Goal: Task Accomplishment & Management: Manage account settings

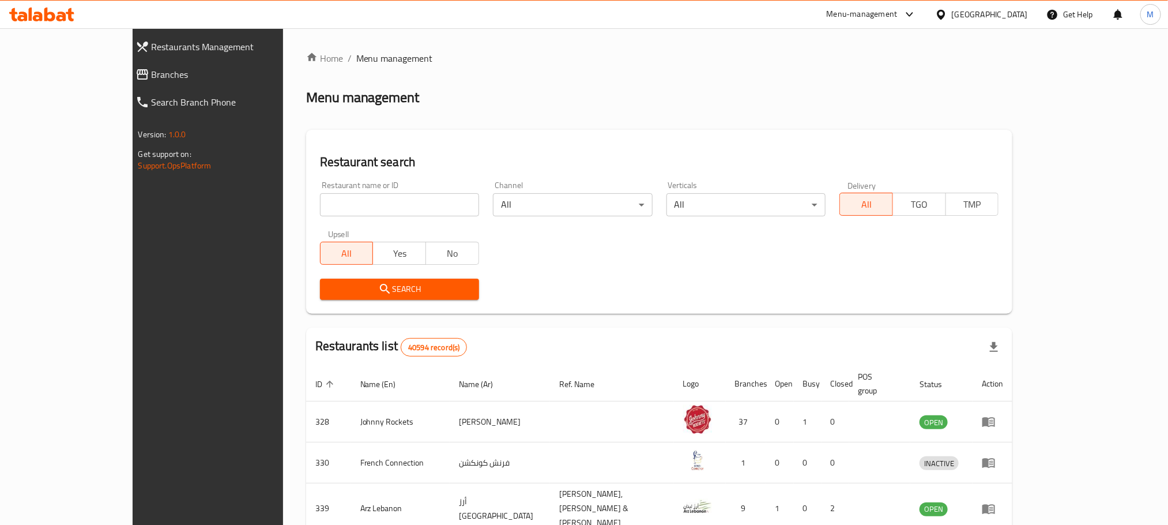
click at [331, 204] on input "search" at bounding box center [399, 204] width 159 height 23
paste input "696541"
type input "696541"
click at [320, 204] on input "696541" at bounding box center [399, 204] width 159 height 23
click button "Search" at bounding box center [399, 288] width 159 height 21
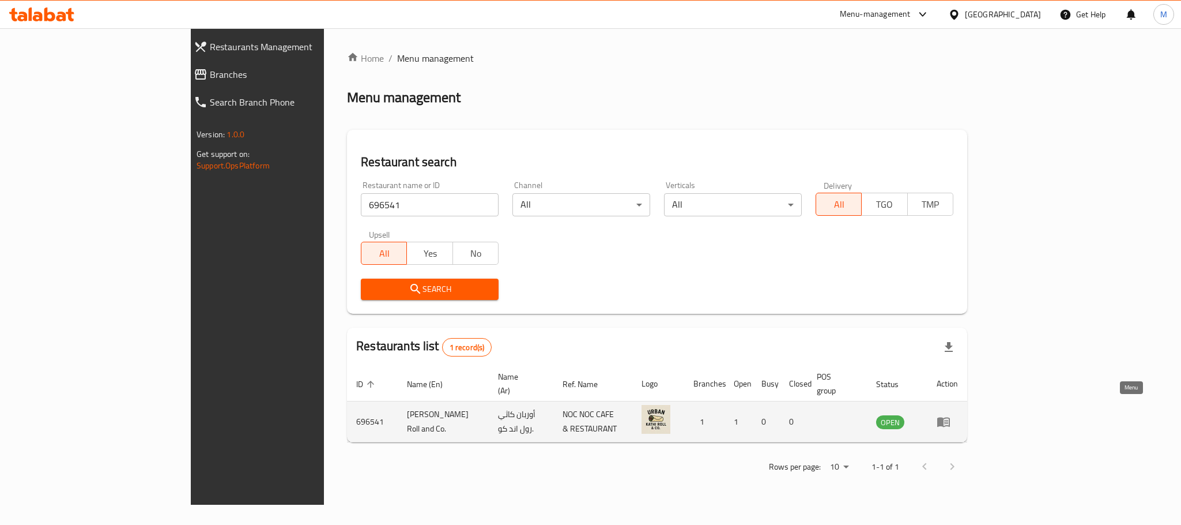
click at [951, 414] on icon "enhanced table" at bounding box center [944, 421] width 14 height 14
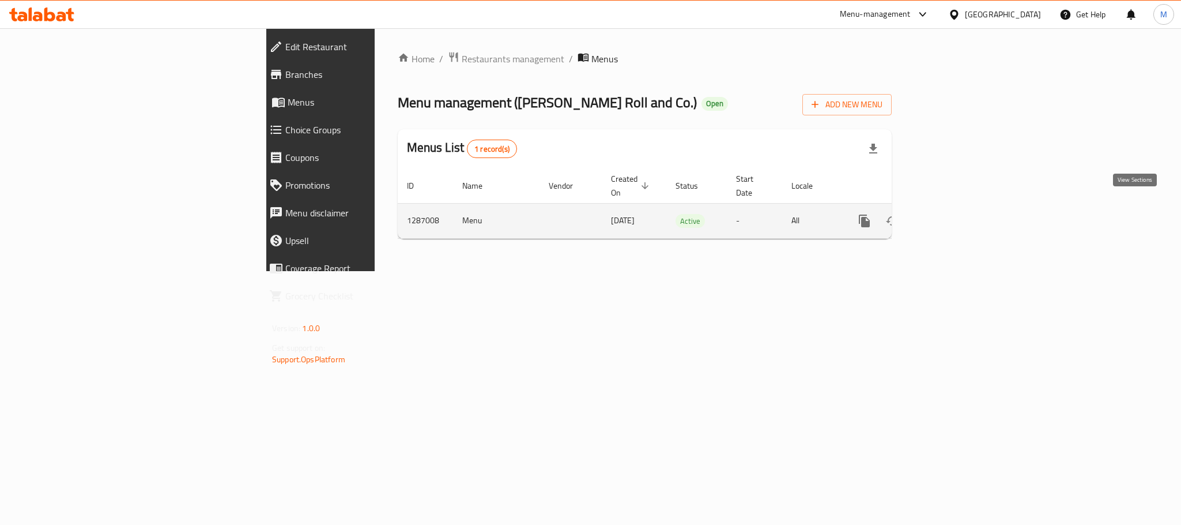
click at [953, 216] on icon "enhanced table" at bounding box center [948, 221] width 10 height 10
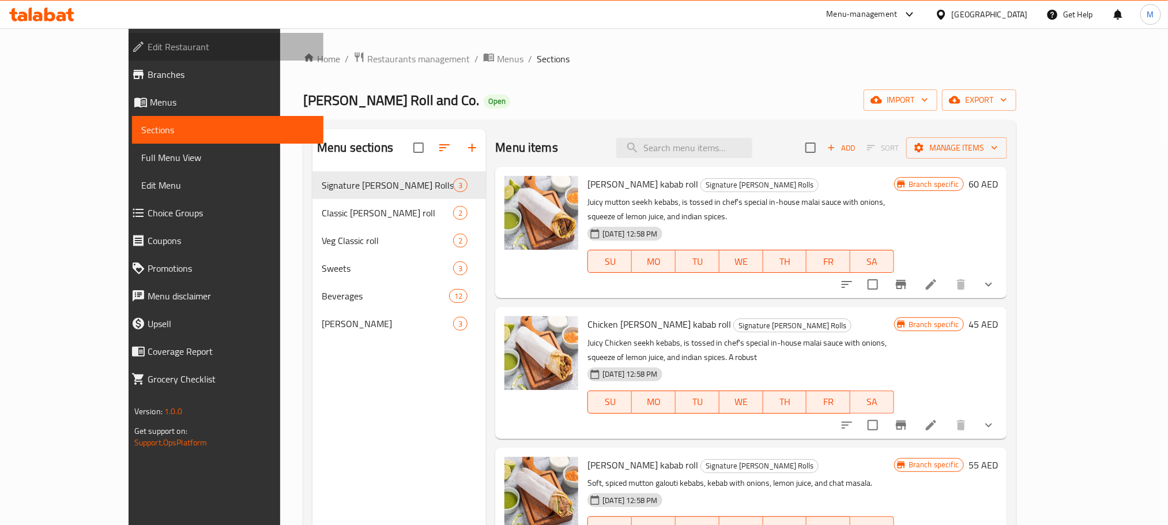
click at [148, 40] on span "Edit Restaurant" at bounding box center [231, 47] width 167 height 14
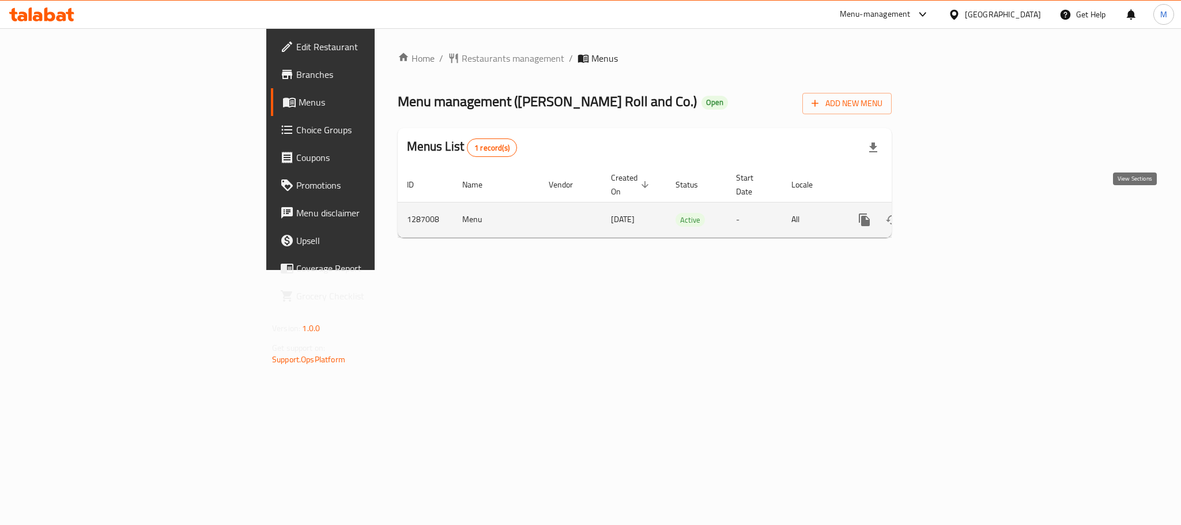
click at [955, 213] on icon "enhanced table" at bounding box center [948, 220] width 14 height 14
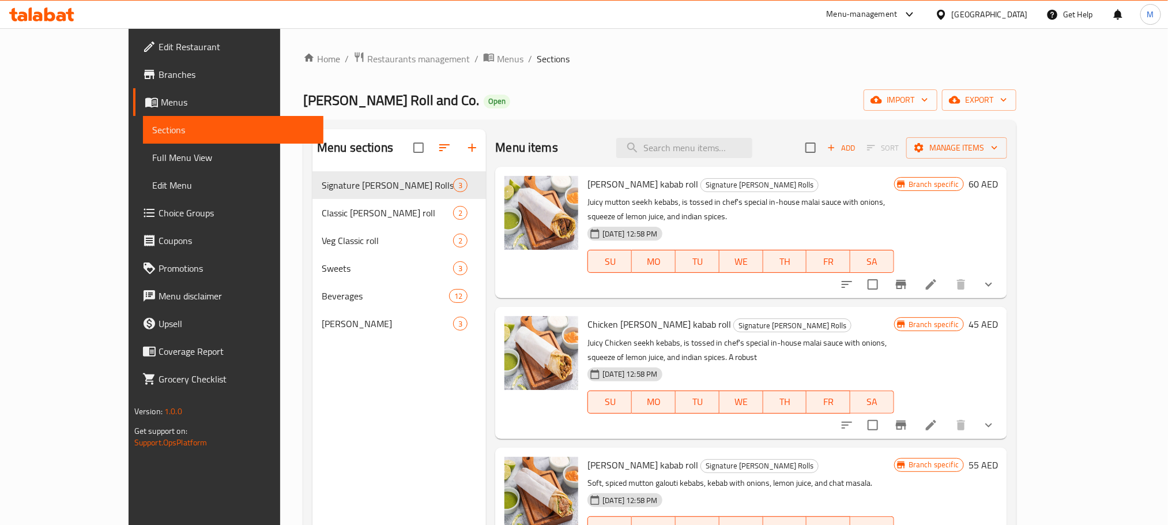
drag, startPoint x: 815, startPoint y: 33, endPoint x: 673, endPoint y: 66, distance: 144.9
click at [673, 66] on ol "Home / Restaurants management / Menus / Sections" at bounding box center [659, 58] width 713 height 15
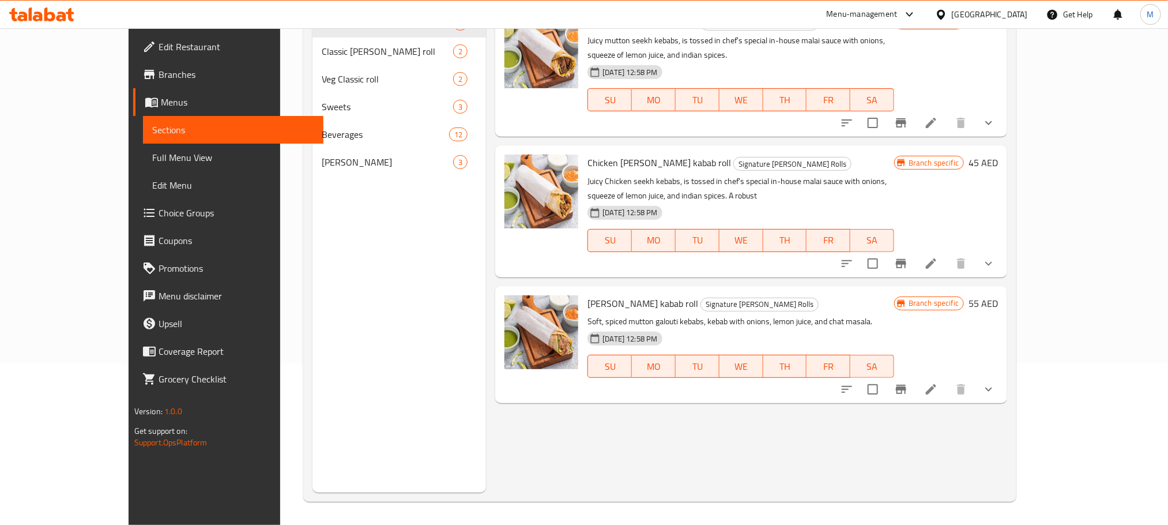
scroll to position [75, 0]
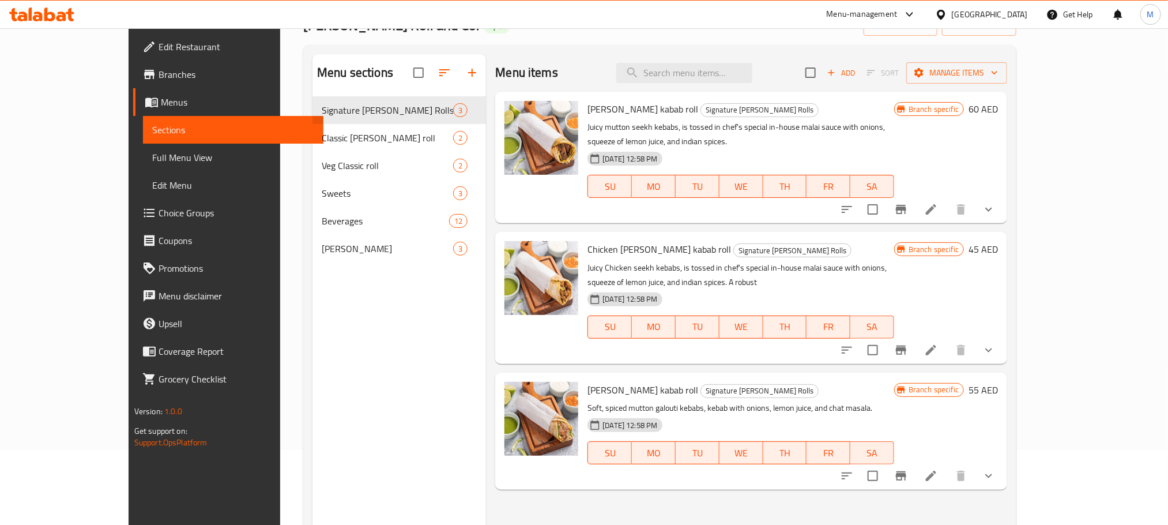
drag, startPoint x: 856, startPoint y: 67, endPoint x: 629, endPoint y: 66, distance: 226.5
click at [629, 66] on div "Menu items Add Sort Manage items" at bounding box center [751, 72] width 512 height 37
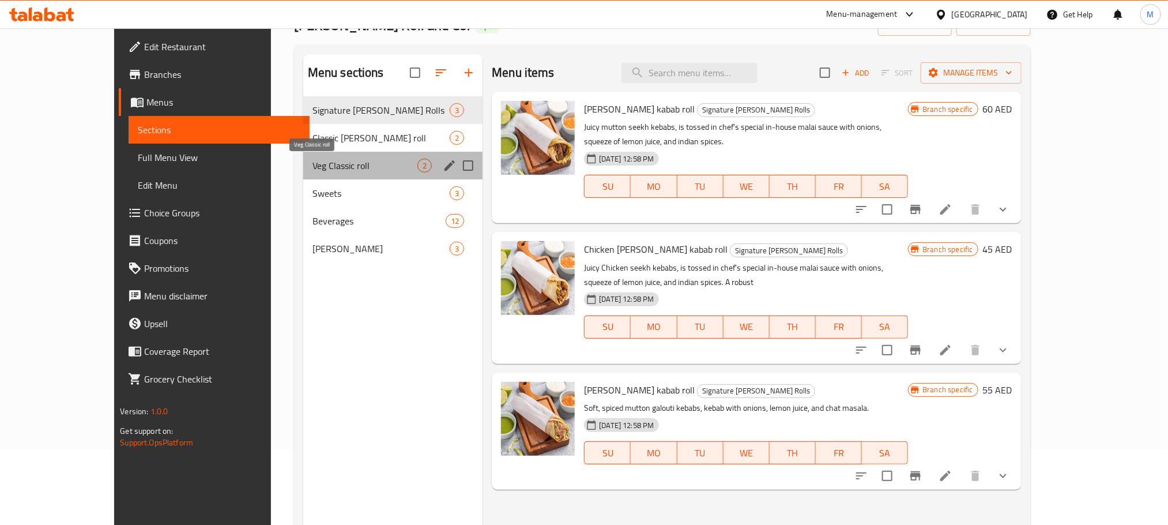
click at [312, 168] on span "Veg Classic roll" at bounding box center [364, 166] width 105 height 14
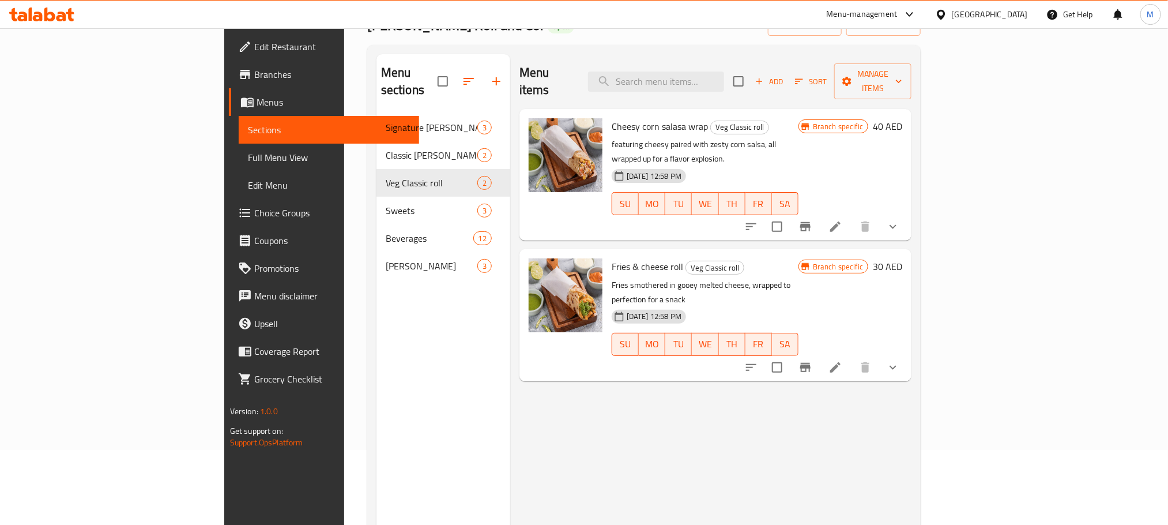
click at [862, 83] on div "Menu items Add Sort Manage items" at bounding box center [715, 81] width 392 height 55
drag, startPoint x: 862, startPoint y: 83, endPoint x: 825, endPoint y: 104, distance: 42.3
drag, startPoint x: 825, startPoint y: 104, endPoint x: 794, endPoint y: 102, distance: 31.2
click at [794, 118] on h6 "Cheesy corn salasa wrap Veg Classic roll" at bounding box center [705, 126] width 187 height 16
drag, startPoint x: 892, startPoint y: 81, endPoint x: 862, endPoint y: 85, distance: 30.7
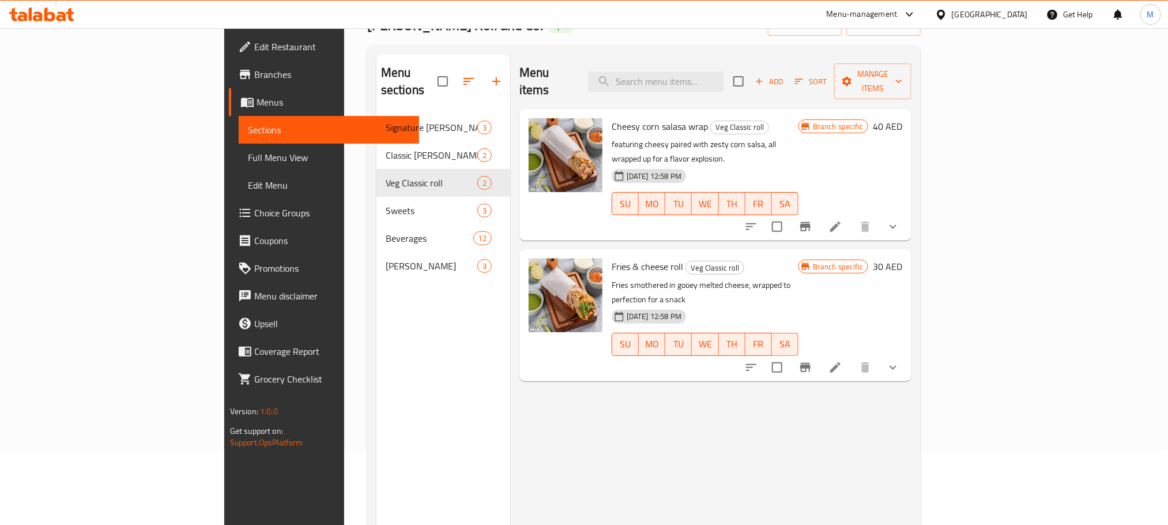
drag, startPoint x: 862, startPoint y: 85, endPoint x: 844, endPoint y: 97, distance: 21.6
click at [803, 114] on div "Cheesy corn salasa wrap Veg Classic roll featuring cheesy paired with zesty cor…" at bounding box center [705, 175] width 196 height 122
click at [798, 258] on h6 "Fries & cheese roll Veg Classic roll" at bounding box center [705, 266] width 187 height 16
click at [798, 137] on p "featuring cheesy paired with zesty corn salsa, all wrapped up for a flavor expl…" at bounding box center [705, 151] width 187 height 29
click at [613, 118] on span "Cheesy corn salasa wrap" at bounding box center [660, 126] width 96 height 17
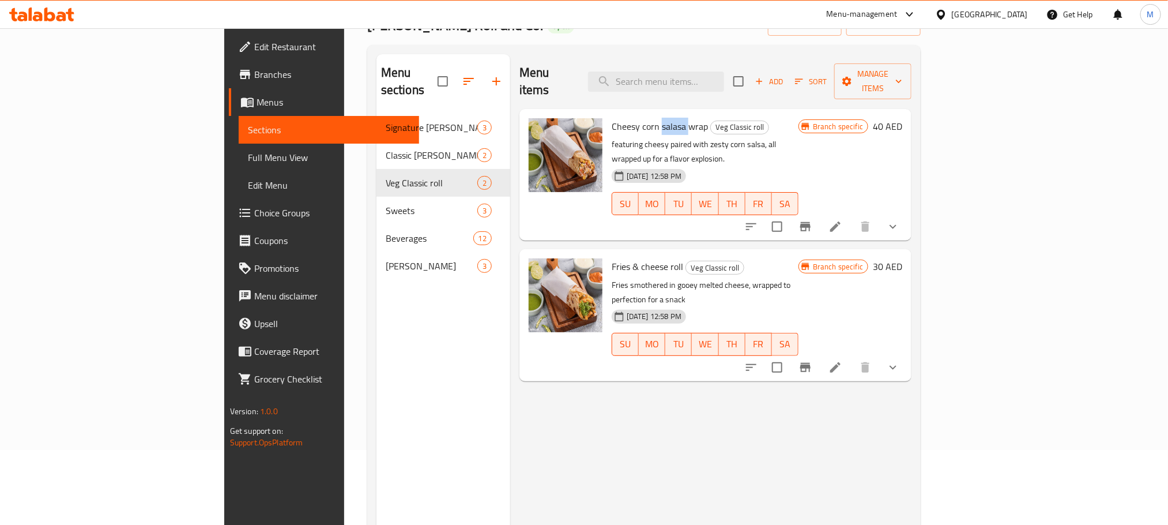
click at [613, 118] on span "Cheesy corn salasa wrap" at bounding box center [660, 126] width 96 height 17
copy h6 "Cheesy corn salasa wrap"
click at [798, 258] on h6 "Fries & cheese roll Veg Classic roll" at bounding box center [705, 266] width 187 height 16
click at [812, 360] on icon "Branch-specific-item" at bounding box center [805, 367] width 14 height 14
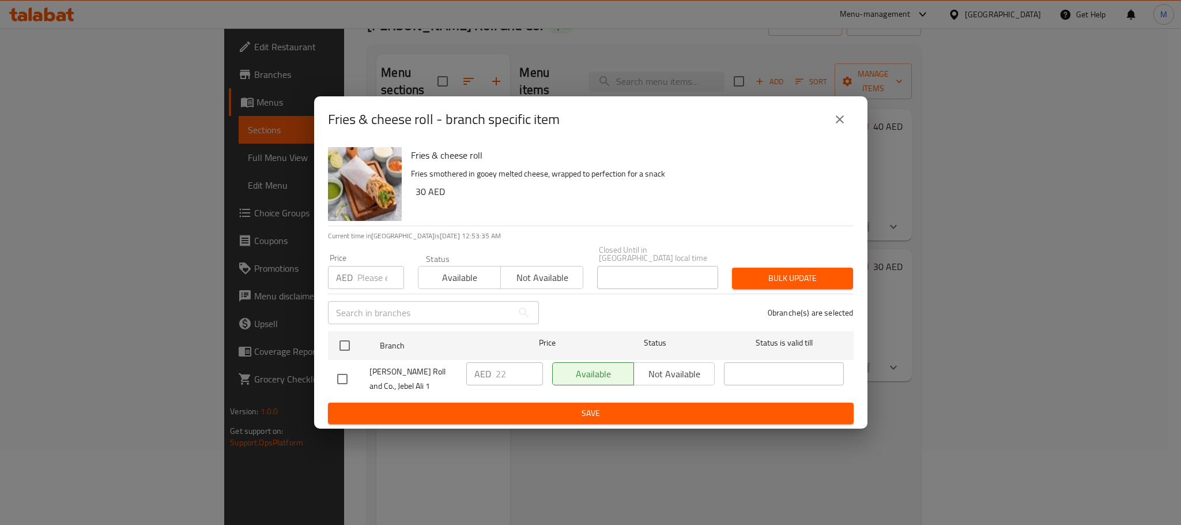
click at [372, 284] on input "number" at bounding box center [380, 277] width 47 height 23
paste input "30.00"
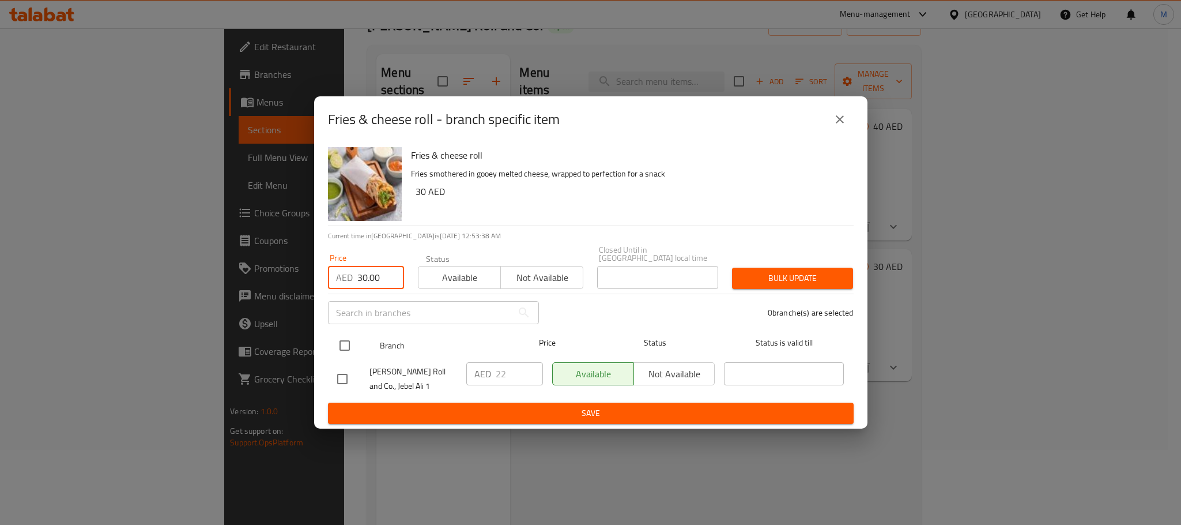
type input "30.00"
click at [341, 344] on input "checkbox" at bounding box center [345, 345] width 24 height 24
checkbox input "true"
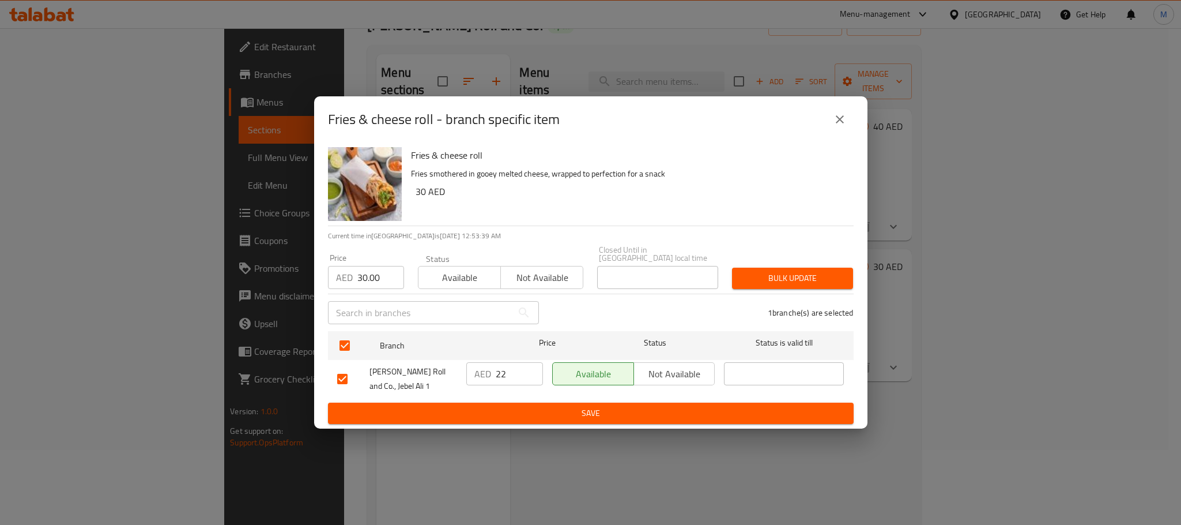
click at [801, 273] on span "Bulk update" at bounding box center [792, 278] width 103 height 14
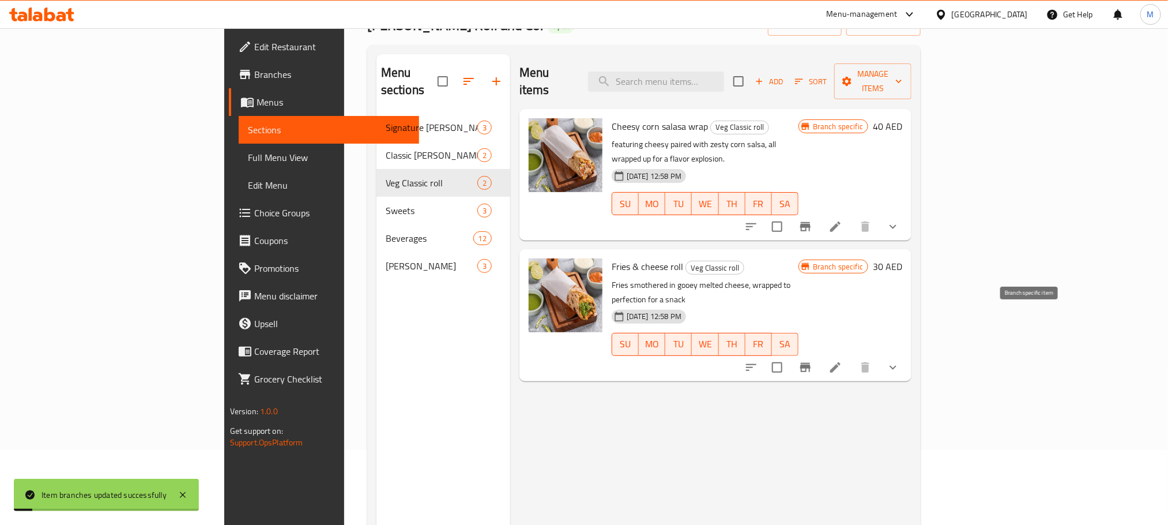
click at [812, 360] on icon "Branch-specific-item" at bounding box center [805, 367] width 14 height 14
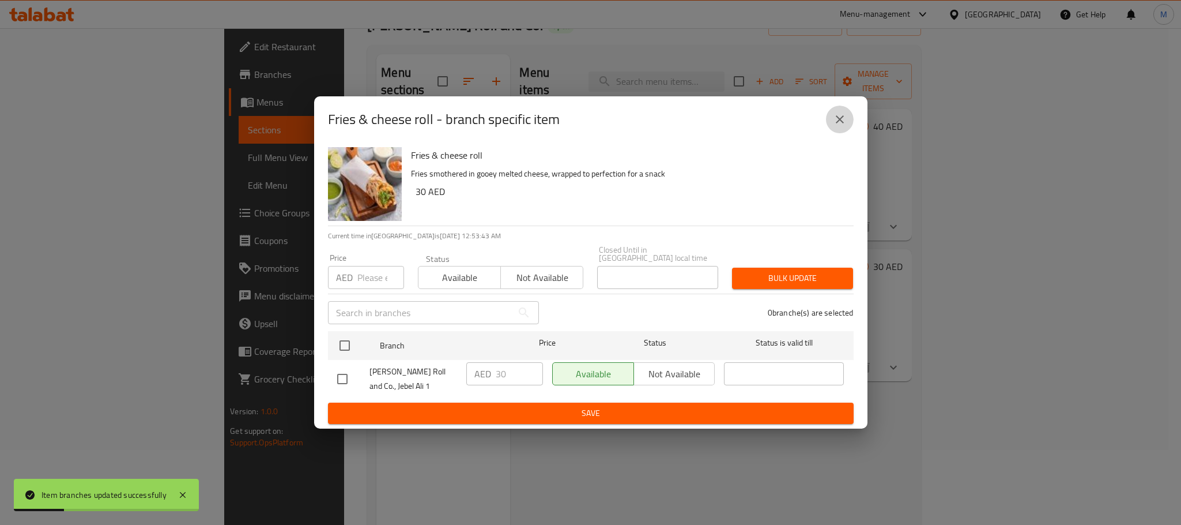
click at [847, 123] on button "close" at bounding box center [840, 119] width 28 height 28
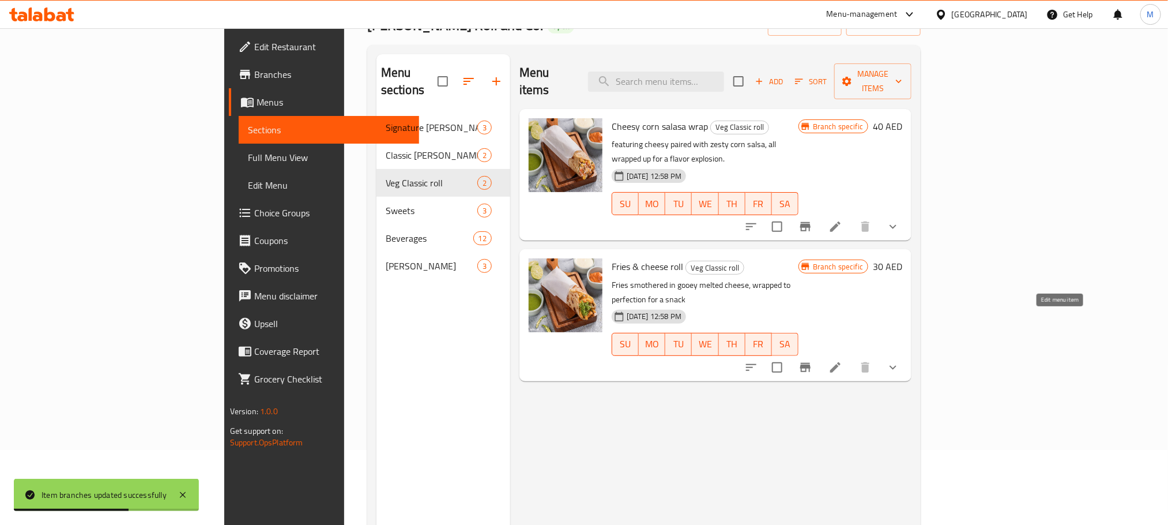
click at [840, 362] on icon at bounding box center [835, 367] width 10 height 10
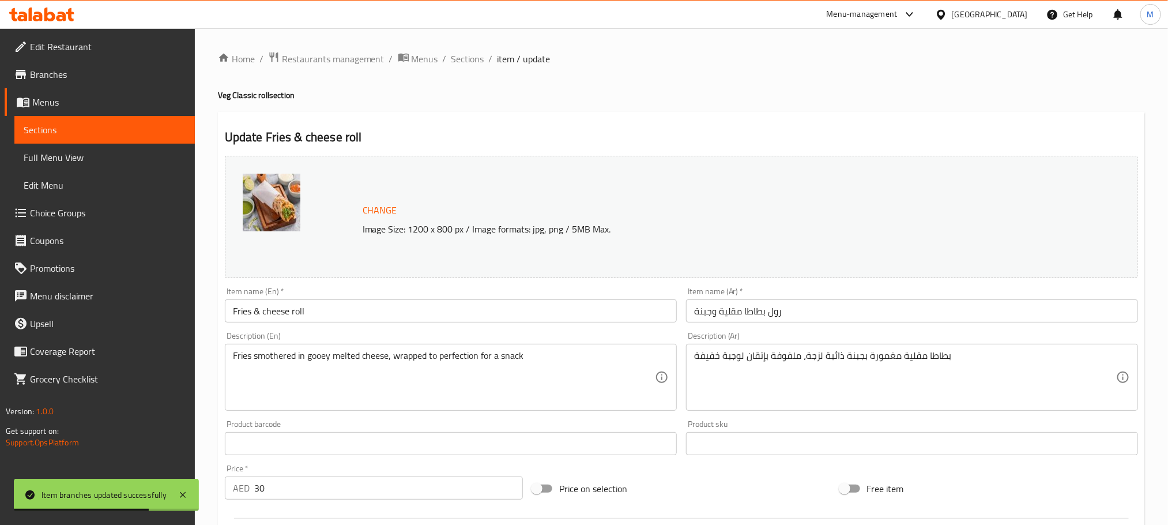
click at [424, 349] on div "Fries smothered in gooey melted cheese, wrapped to perfection for a snack Descr…" at bounding box center [451, 377] width 452 height 67
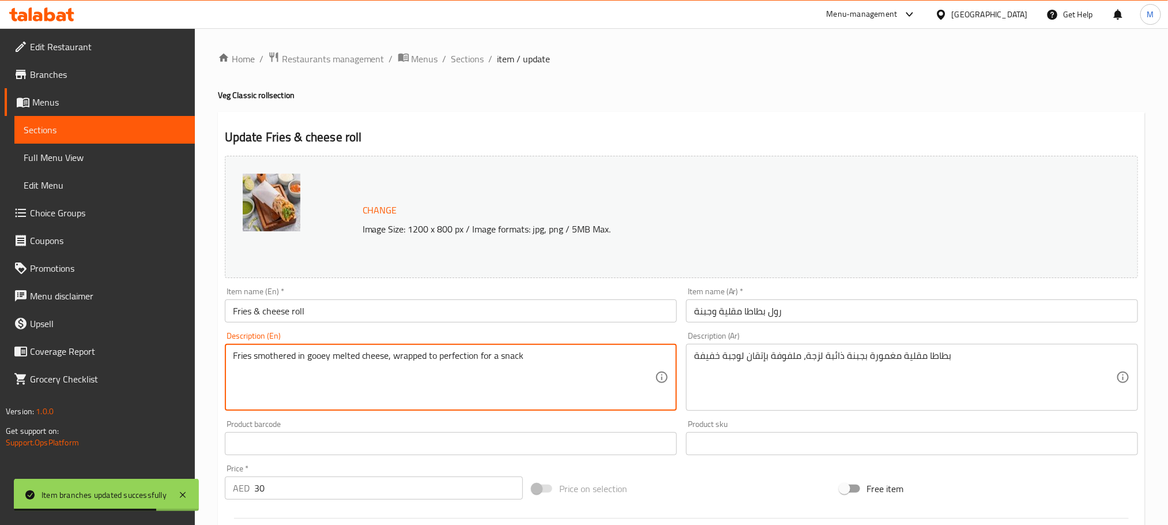
click at [424, 361] on textarea "Fries smothered in gooey melted cheese, wrapped to perfection for a snack" at bounding box center [444, 377] width 422 height 55
paste textarea "Golden crispy fries smothered with melted cheese, a drizzle of sauces, and wrap…"
click at [647, 85] on div "Home / Restaurants management / Menus / Sections / item / update Veg Classic ro…" at bounding box center [681, 439] width 927 height 776
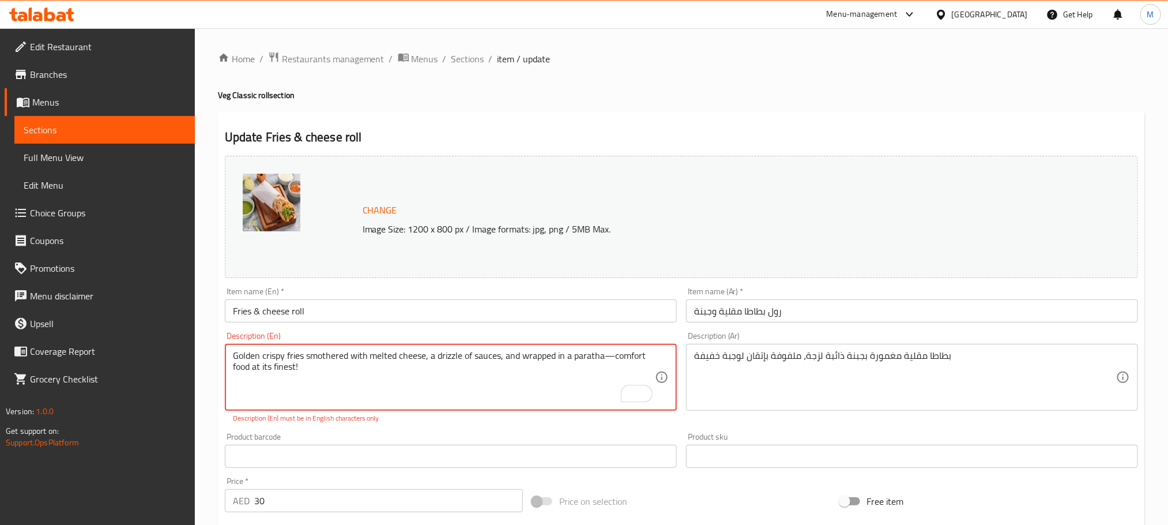
click at [611, 356] on textarea "Golden crispy fries smothered with melted cheese, a drizzle of sauces, and wrap…" at bounding box center [444, 377] width 422 height 55
click at [609, 353] on textarea "Golden crispy fries smothered with melted cheese, a drizzle of sauces, and wrap…" at bounding box center [444, 377] width 422 height 55
click at [604, 353] on textarea "Golden crispy fries smothered with melted cheese, a drizzle of sauces, and wrap…" at bounding box center [444, 377] width 422 height 55
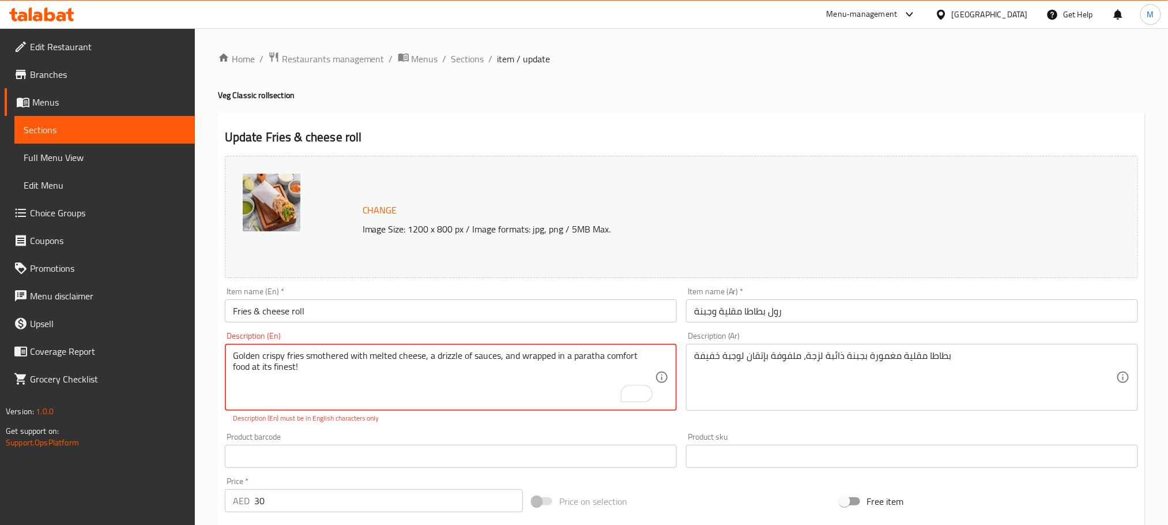
type textarea "Golden crispy fries smothered with melted cheese, a drizzle of sauces, and wrap…"
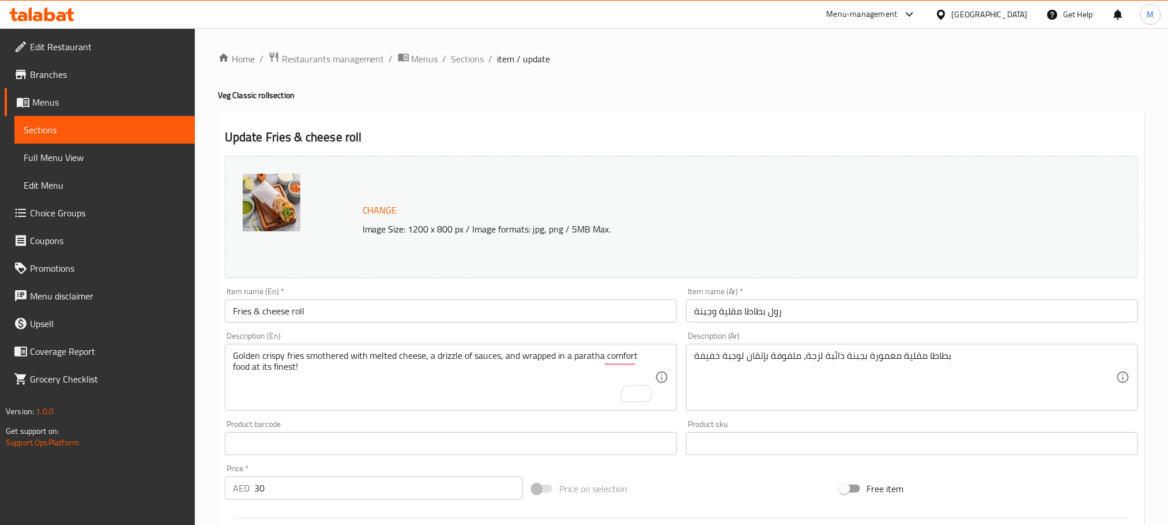
click at [676, 111] on div "Home / Restaurants management / Menus / Sections / item / update Veg Classic ro…" at bounding box center [681, 439] width 927 height 776
click at [505, 349] on div "Golden crispy fries smothered with melted cheese, a drizzle of sauces, and wrap…" at bounding box center [451, 377] width 452 height 67
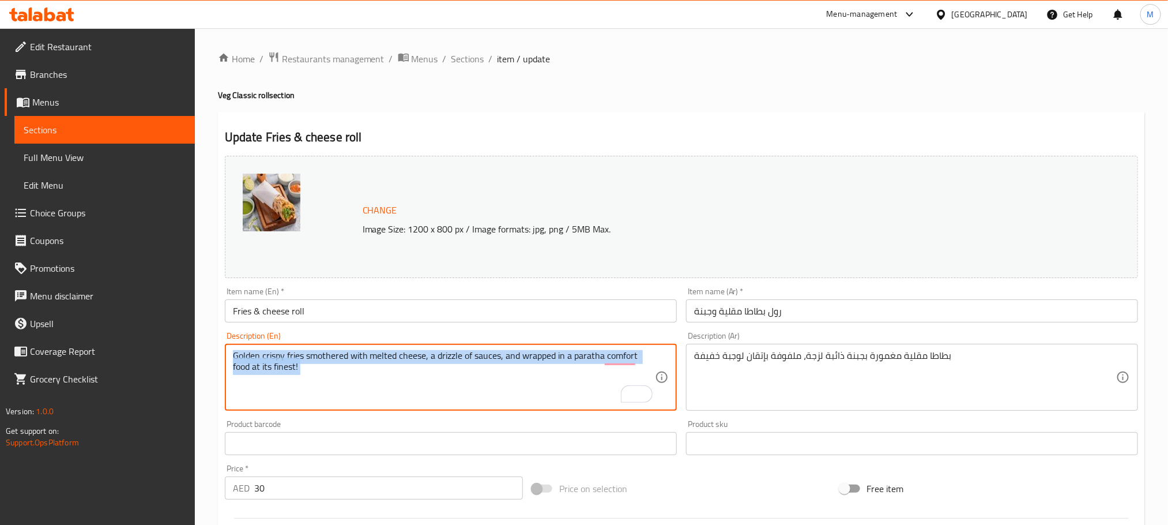
click at [505, 349] on div "Golden crispy fries smothered with melted cheese, a drizzle of sauces, and wrap…" at bounding box center [451, 377] width 452 height 67
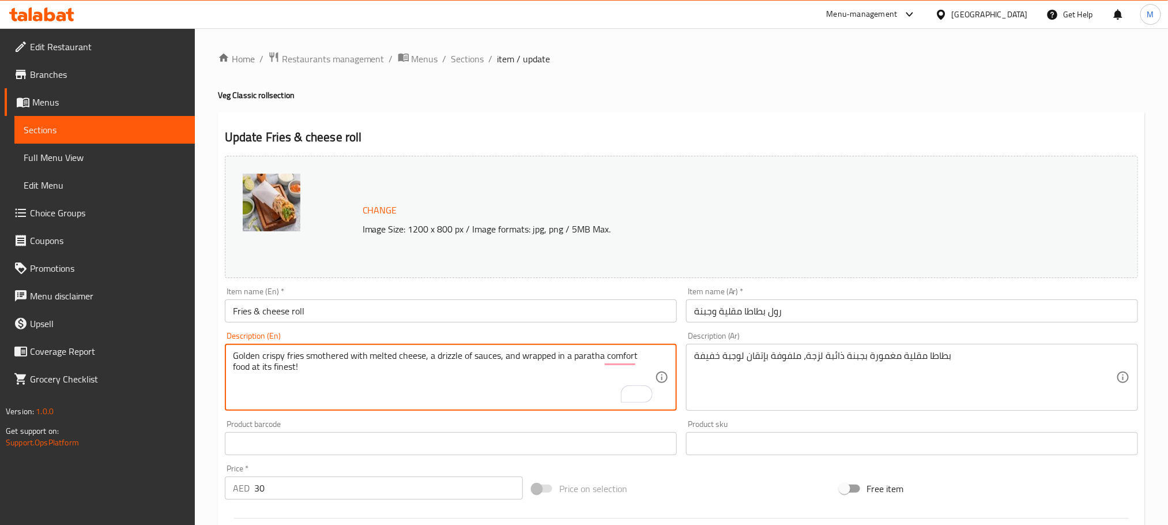
click at [503, 358] on textarea "Golden crispy fries smothered with melted cheese, a drizzle of sauces, and wrap…" at bounding box center [444, 377] width 422 height 55
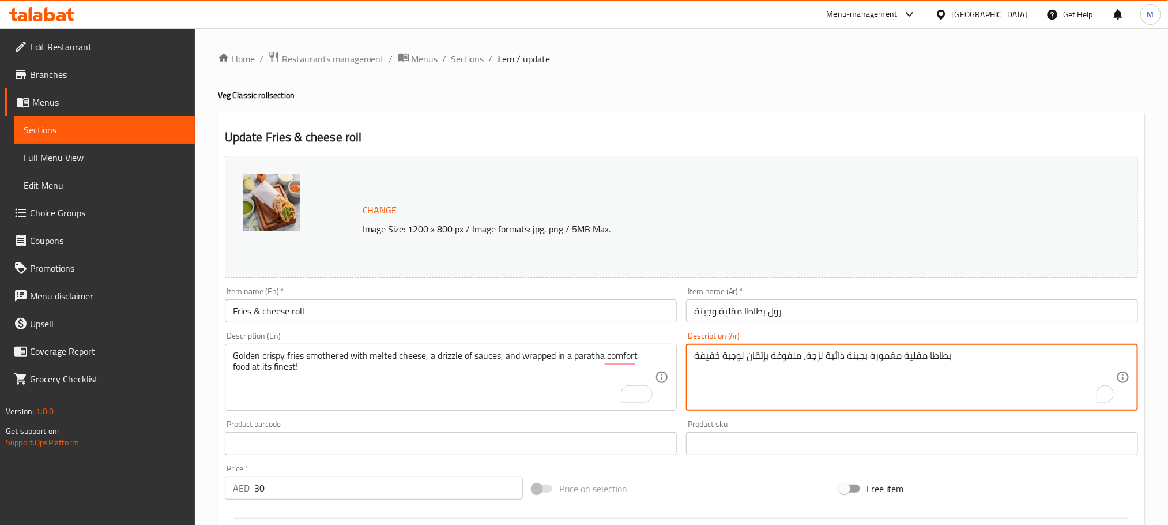
click at [870, 355] on textarea "بطاطا مقلية مغمورة بجبنة ذائبة لزجة، ملفوفة بإتقان لوجبة خفيفة" at bounding box center [905, 377] width 422 height 55
paste textarea "مقلية مقرمشة ذهبية اللون مغطاة بالجبن الذائب ورشة من الصلصات، وملفوفة في خبز ال…"
type textarea "بطاطس مقلية مقرمشة ذهبية اللون مغطاة بالجبن الذائب ورشة من الصلصات، وملفوفة في …"
click at [706, 107] on div "Home / Restaurants management / Menus / Sections / item / update Veg Classic ro…" at bounding box center [681, 439] width 927 height 776
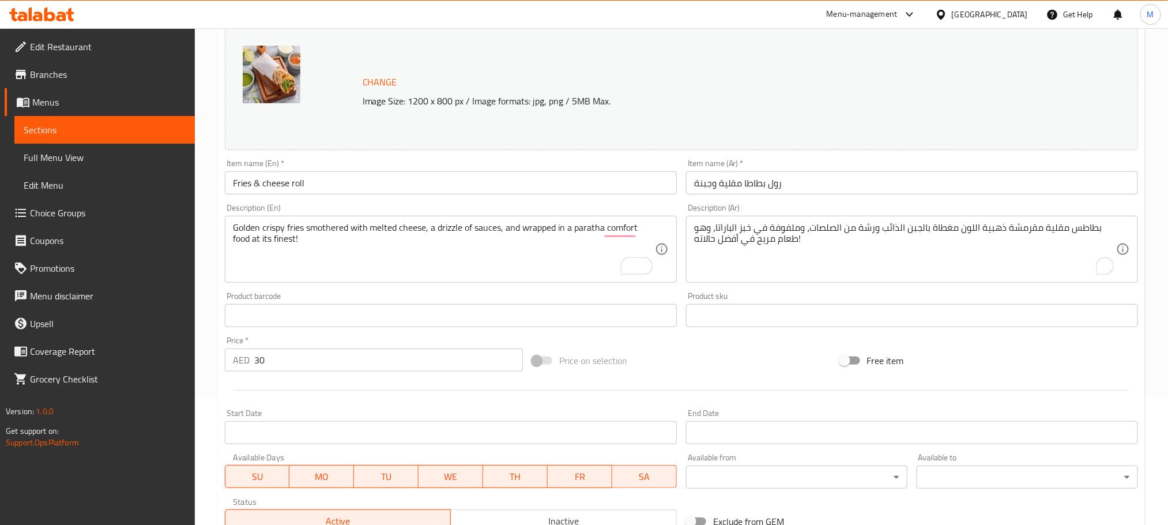
scroll to position [326, 0]
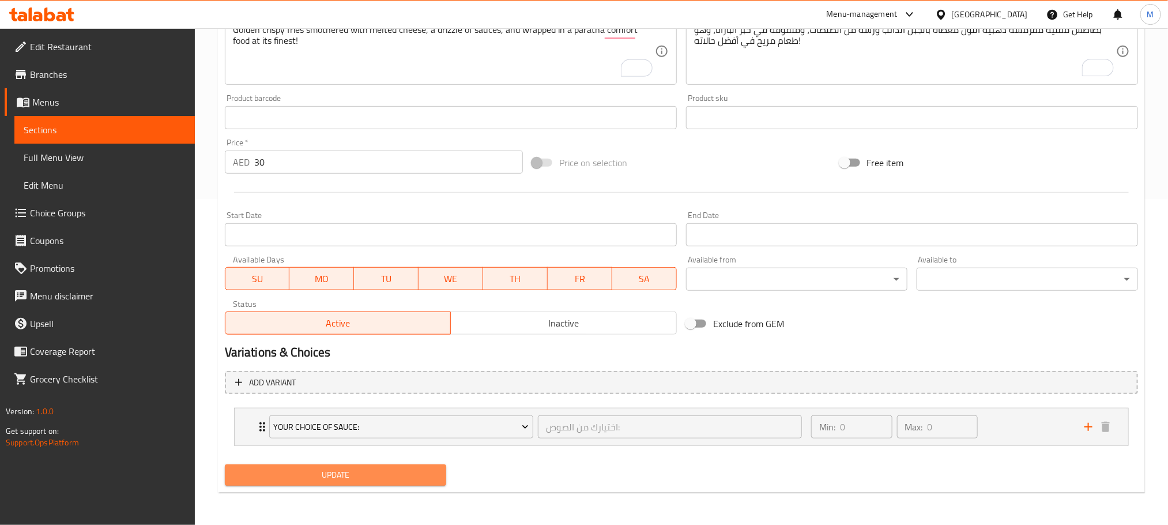
click at [420, 477] on span "Update" at bounding box center [335, 475] width 203 height 14
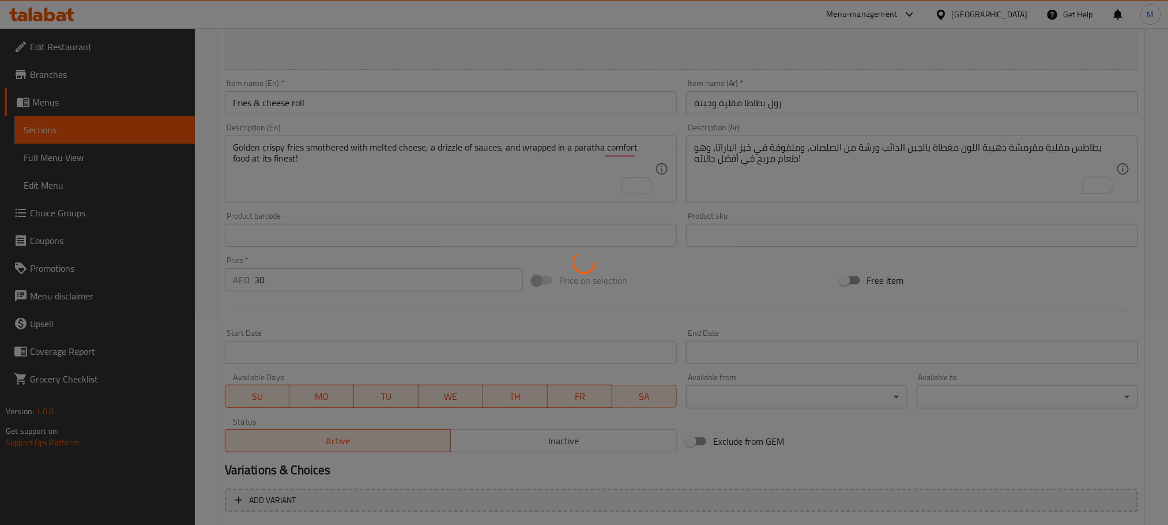
scroll to position [0, 0]
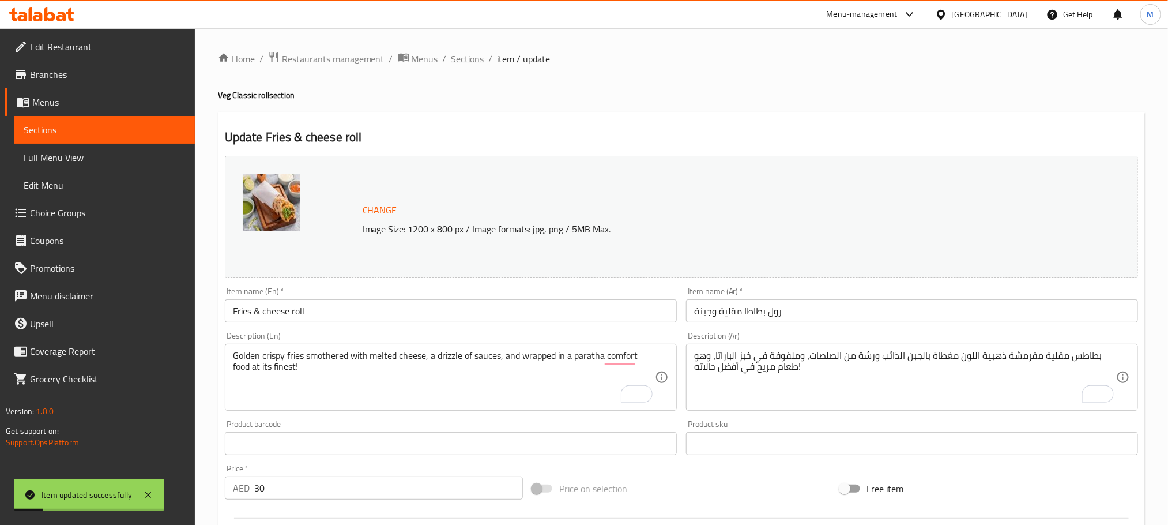
click at [462, 65] on span "Sections" at bounding box center [467, 59] width 33 height 14
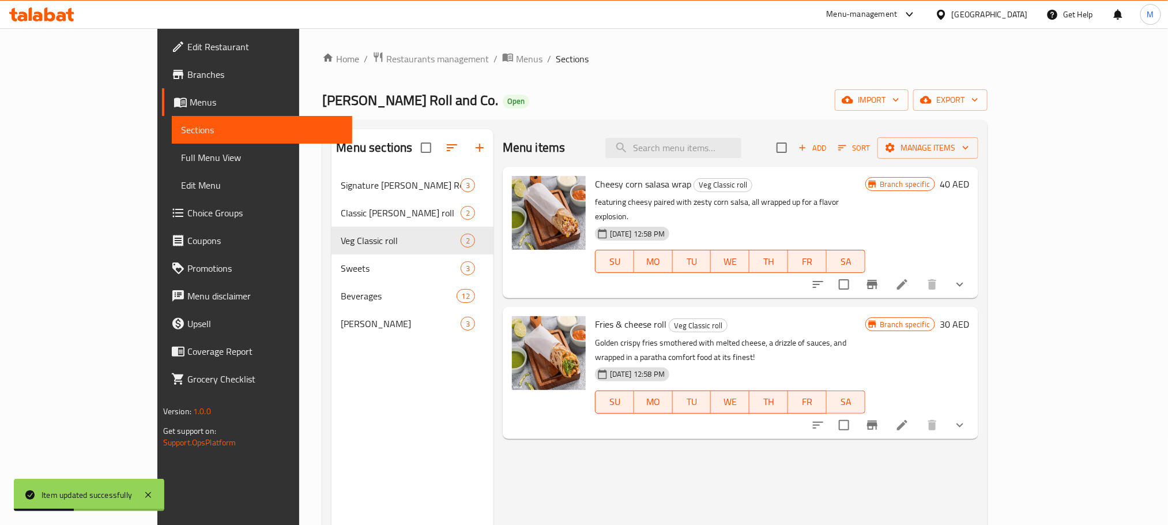
click at [974, 411] on button "show more" at bounding box center [960, 425] width 28 height 28
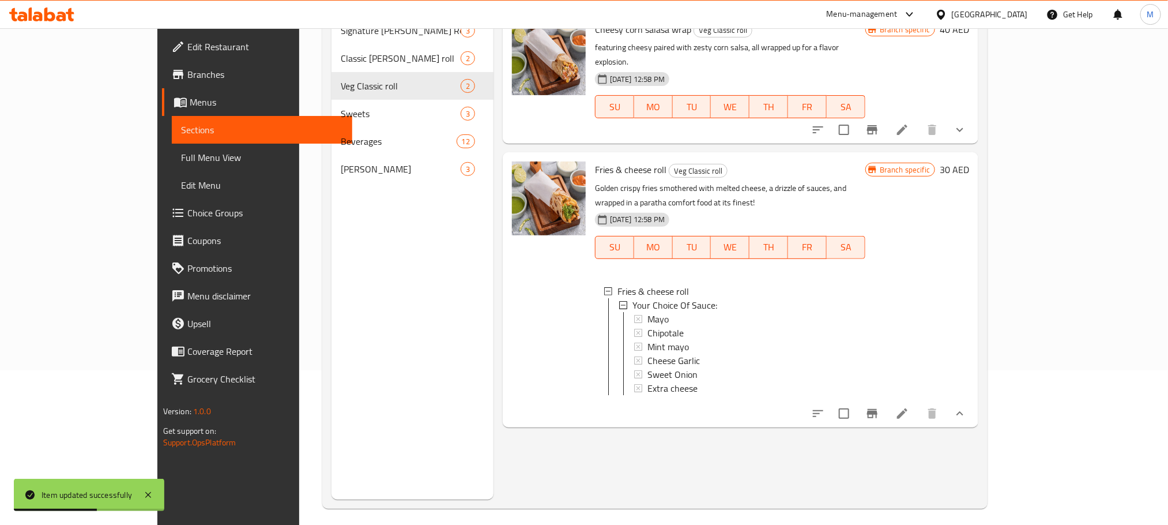
scroll to position [161, 0]
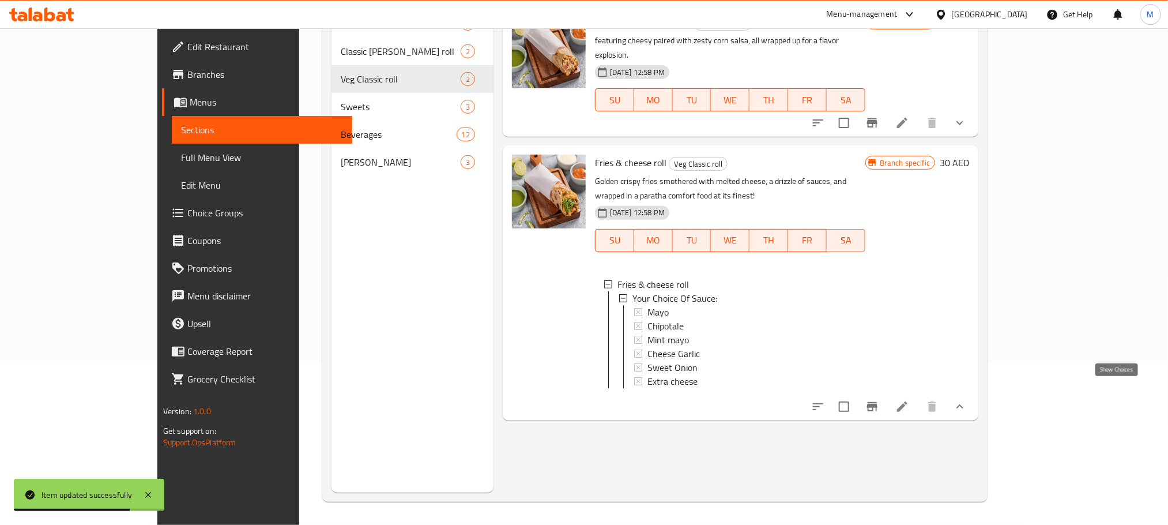
click at [967, 399] on icon "show more" at bounding box center [960, 406] width 14 height 14
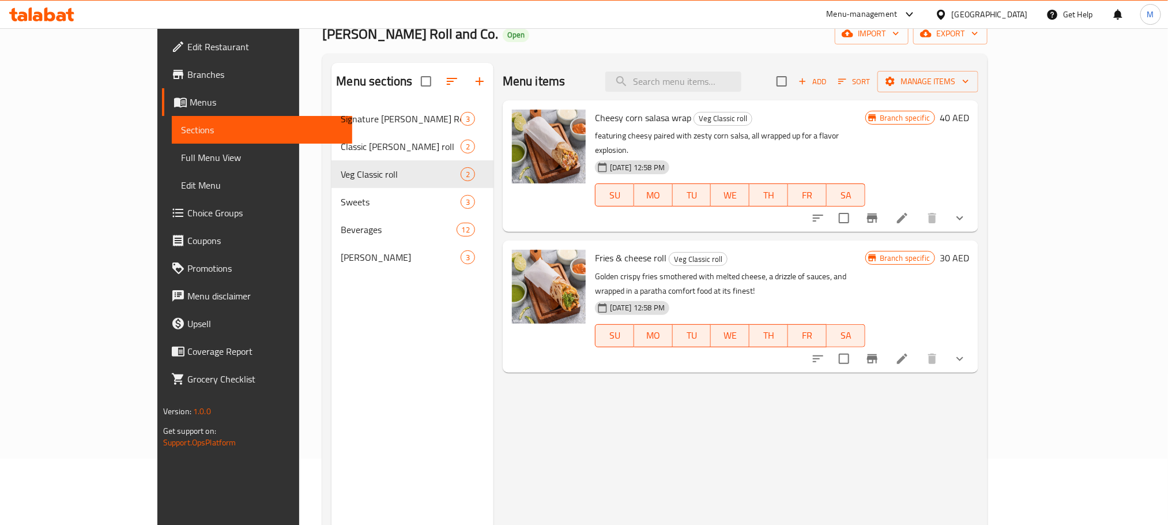
scroll to position [0, 0]
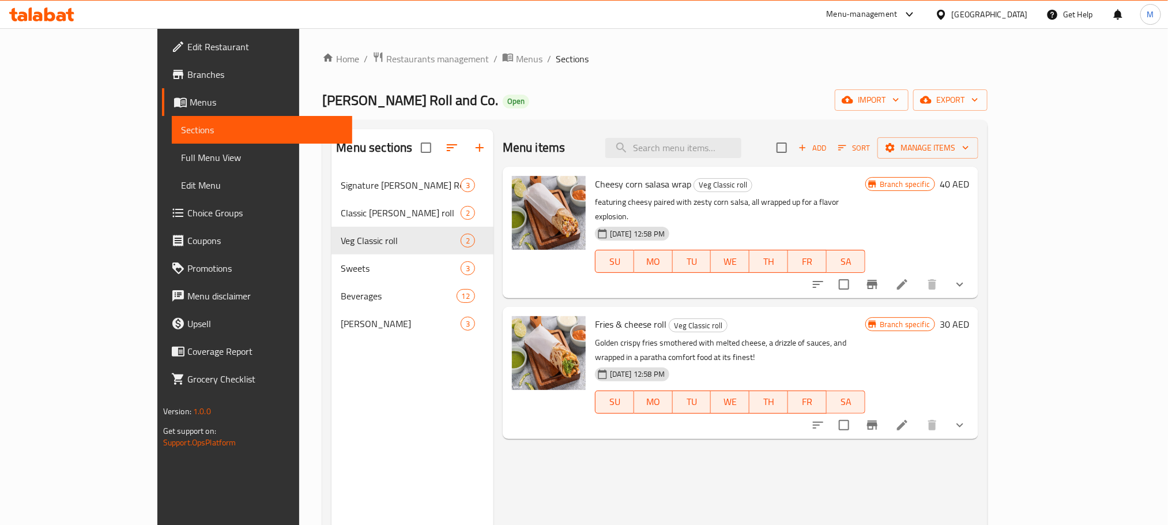
click at [880, 118] on div "Home / Restaurants management / Menus / Sections Urban Kathi Roll and Co. Open …" at bounding box center [654, 357] width 665 height 612
click at [828, 142] on span "Add" at bounding box center [812, 147] width 31 height 13
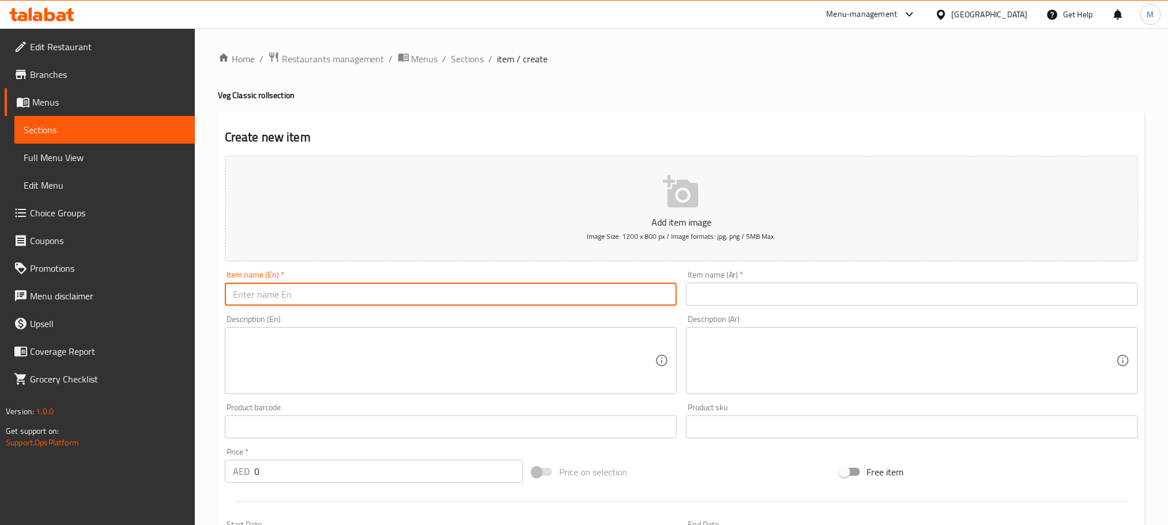
click at [468, 286] on input "text" at bounding box center [451, 293] width 452 height 23
paste input "Cheese Melt Paneer Roll"
type input "Cheese Melt Paneer Roll"
click at [764, 295] on input "text" at bounding box center [912, 293] width 452 height 23
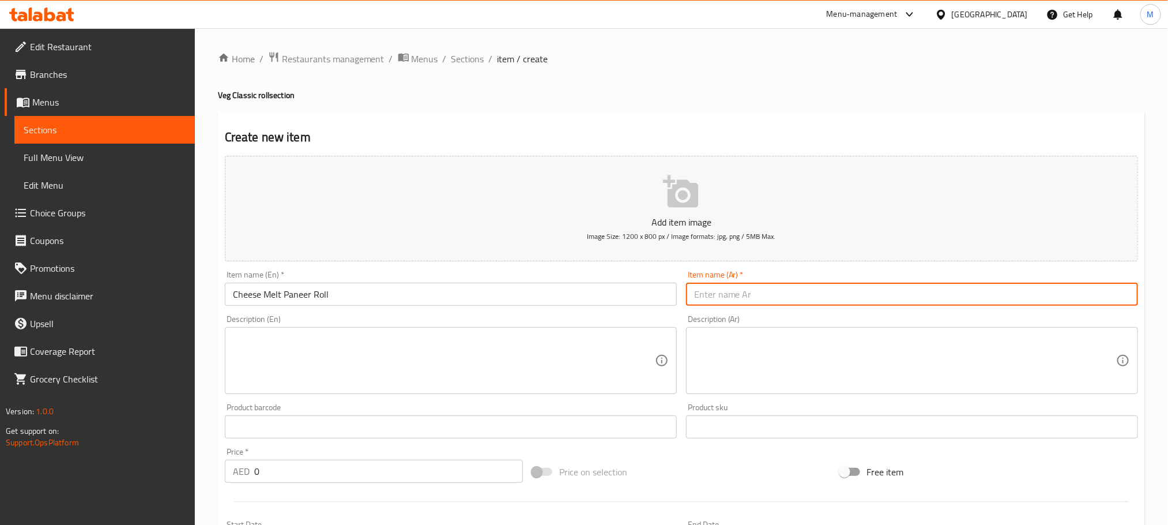
paste input "لفائف بانير بالجبن الذائب"
type input "لفائف بانير بالجبن الذائب"
click at [727, 92] on h4 "Veg Classic roll section" at bounding box center [681, 95] width 927 height 12
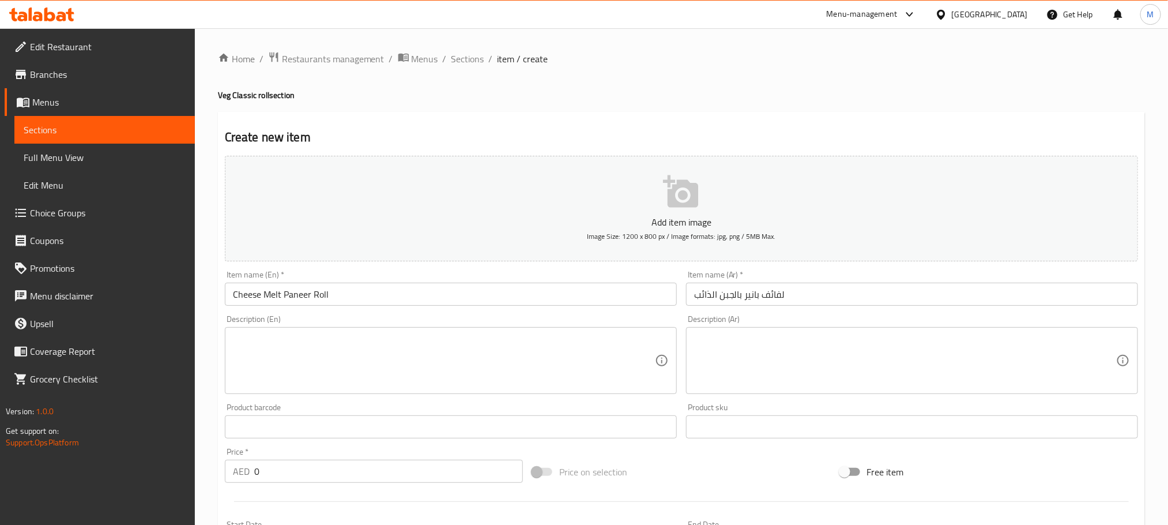
click at [441, 341] on textarea at bounding box center [444, 360] width 422 height 55
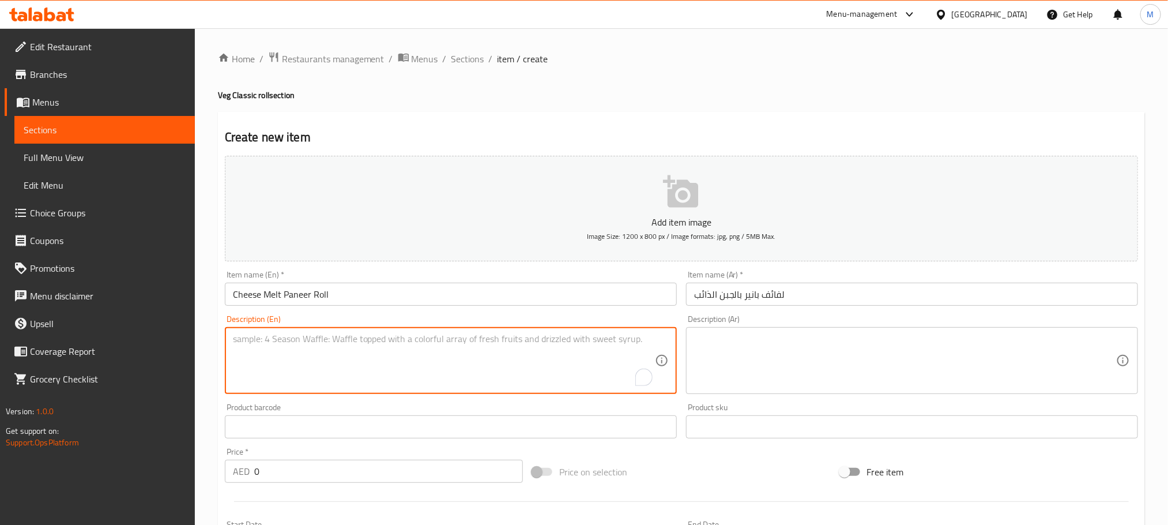
paste textarea ""Soft paneer cubes blended with rich, gooey melted cheese, seasoned with herbs,…"
type textarea ""Soft paneer cubes blended with rich, gooey melted cheese, seasoned with herbs,…"
click at [817, 358] on textarea at bounding box center [905, 360] width 422 height 55
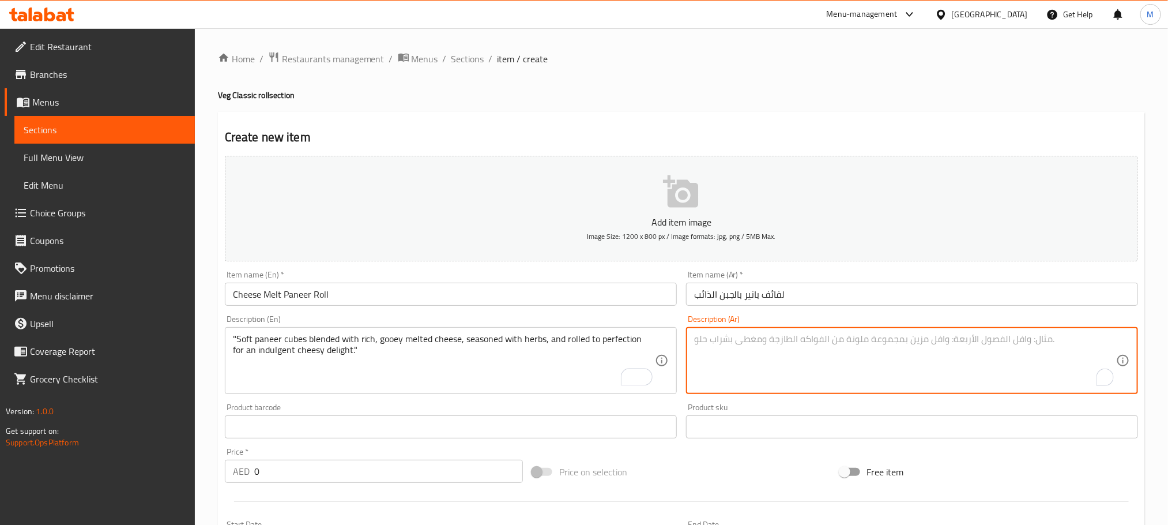
paste textarea "مكعبات بانير ناعمة ممزوجة بجبن ذائب غني ولذيذ، متبلة بالأعشاب، ومُغلفة بإتقان ل…"
type textarea "مكعبات بانير ناعمة ممزوجة بجبن ذائب غني ولذيذ، متبلة بالأعشاب، ومُغلفة بإتقان ل…"
click at [777, 89] on h4 "Veg Classic roll section" at bounding box center [681, 95] width 927 height 12
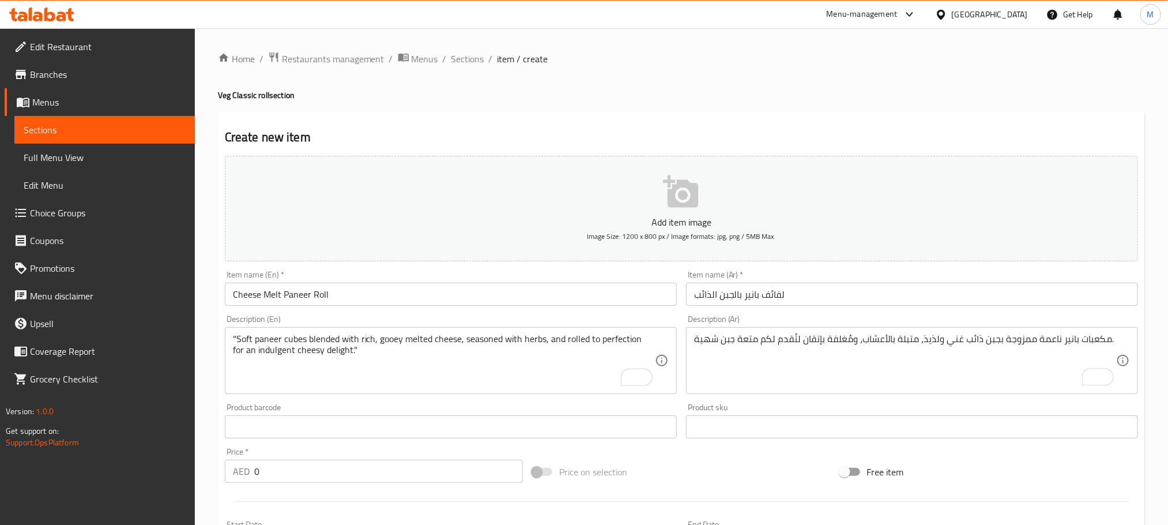
click at [374, 476] on input "0" at bounding box center [388, 470] width 269 height 23
paste input "40.0"
type input "40.00"
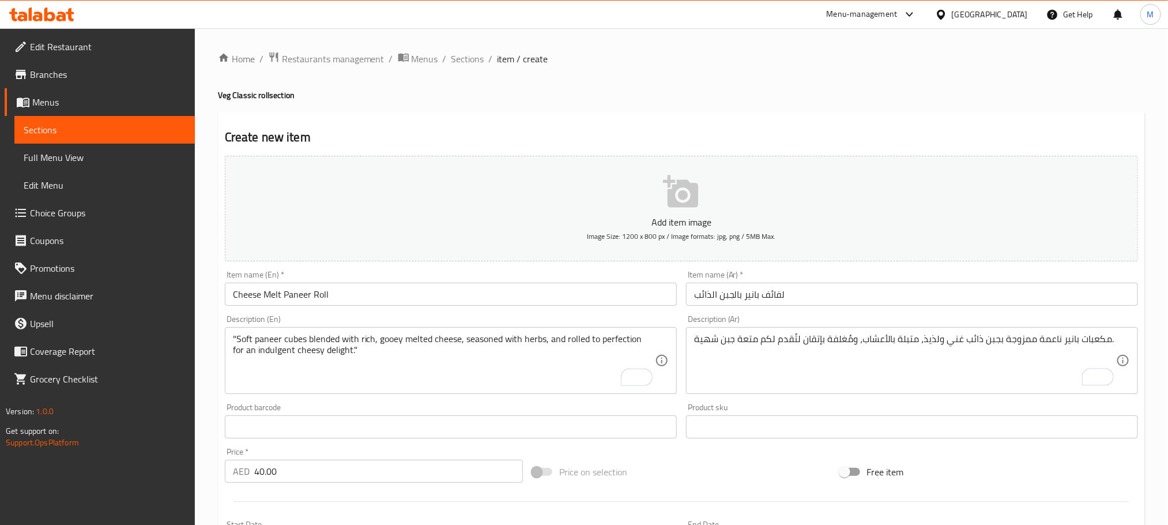
click at [701, 469] on div "Price on selection" at bounding box center [680, 471] width 307 height 31
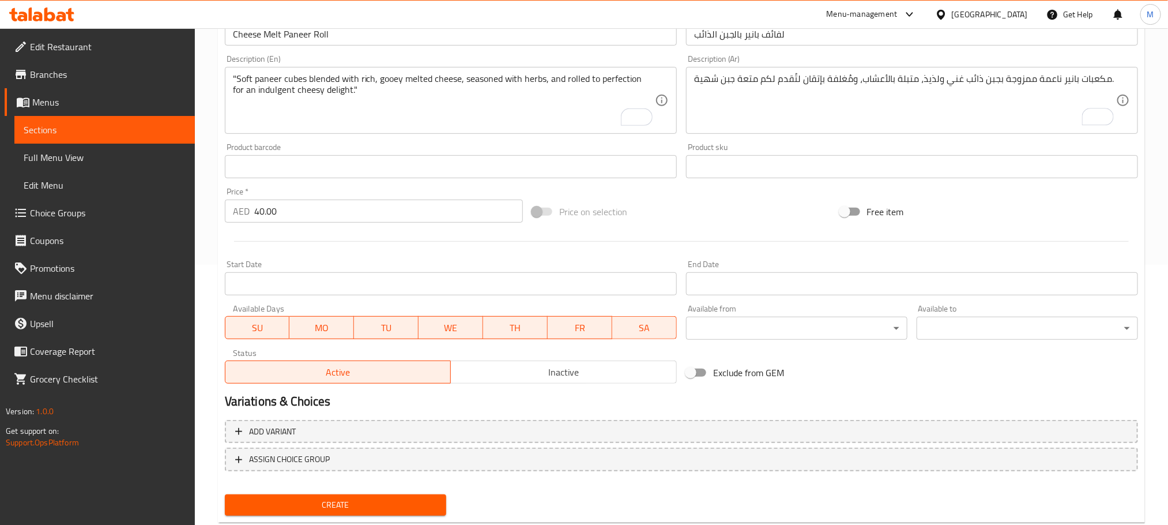
scroll to position [289, 0]
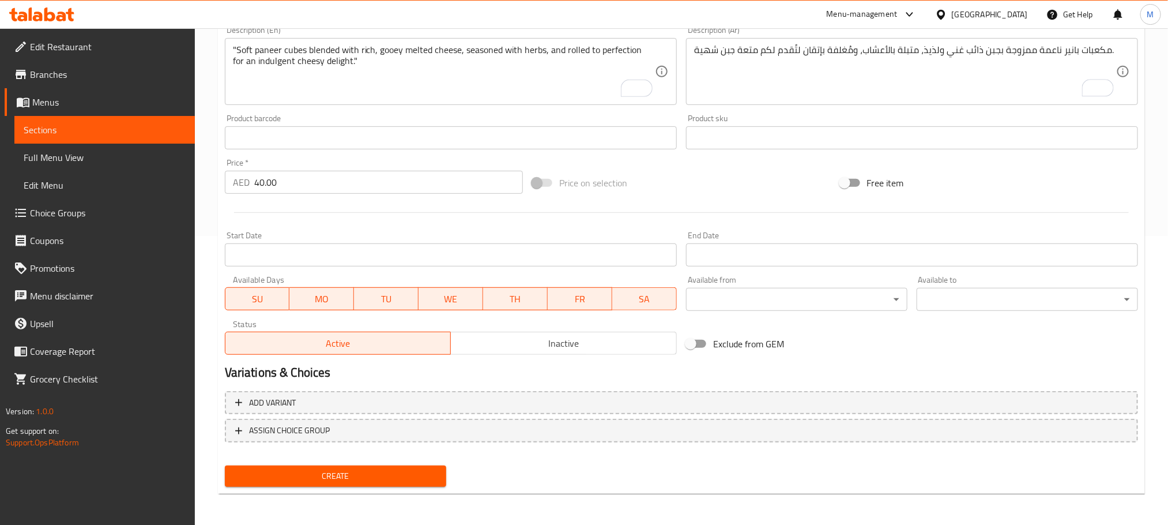
click at [436, 464] on div "Create" at bounding box center [335, 476] width 231 height 31
click at [400, 473] on span "Create" at bounding box center [335, 476] width 203 height 14
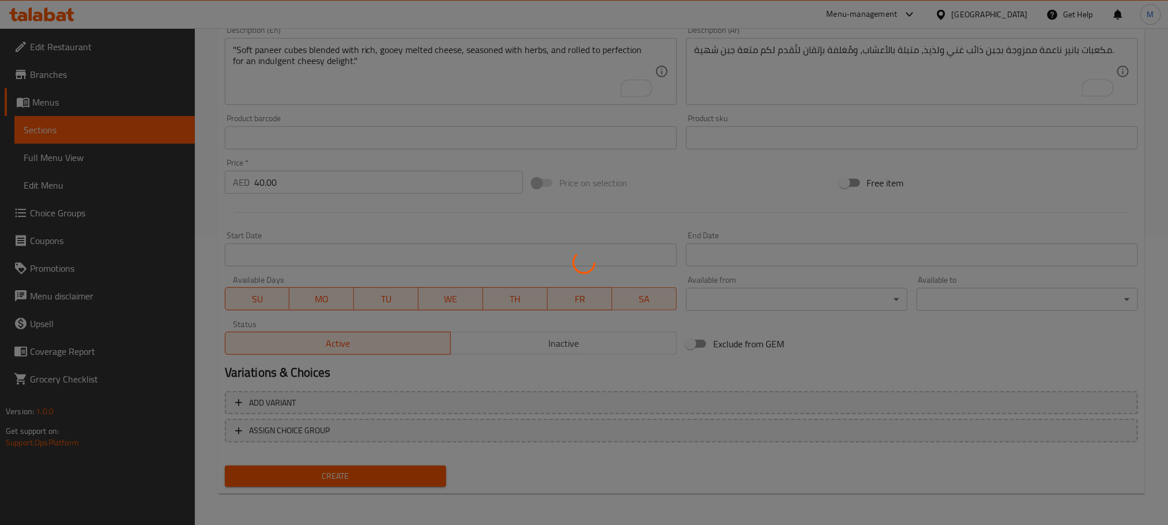
type input "0"
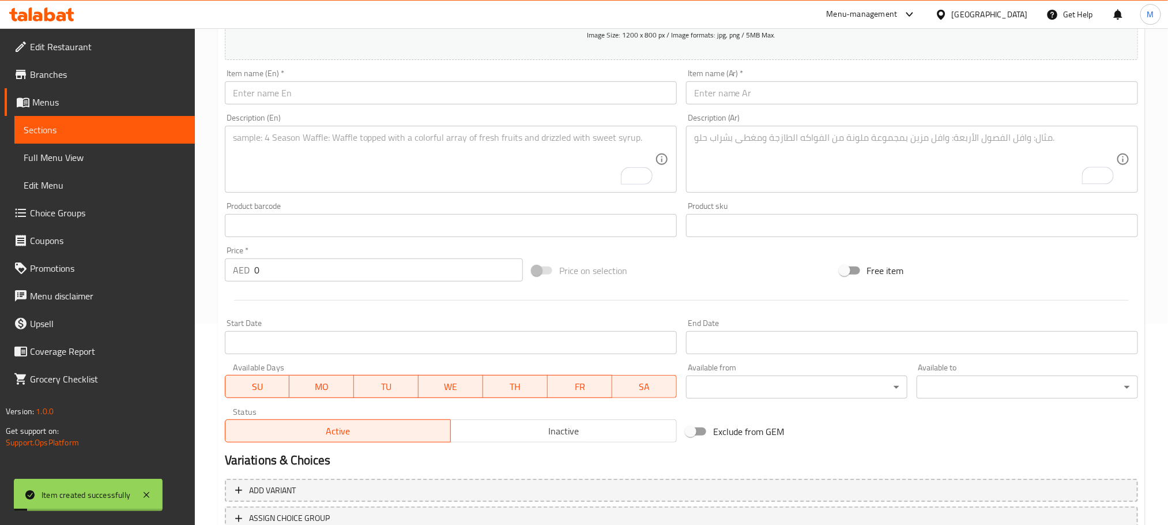
scroll to position [0, 0]
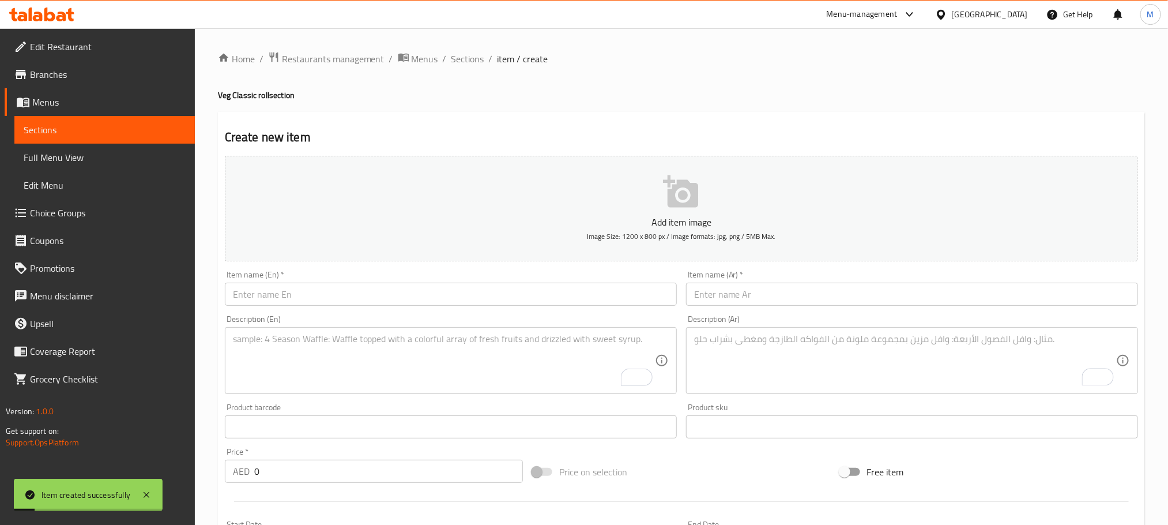
click at [467, 299] on input "text" at bounding box center [451, 293] width 452 height 23
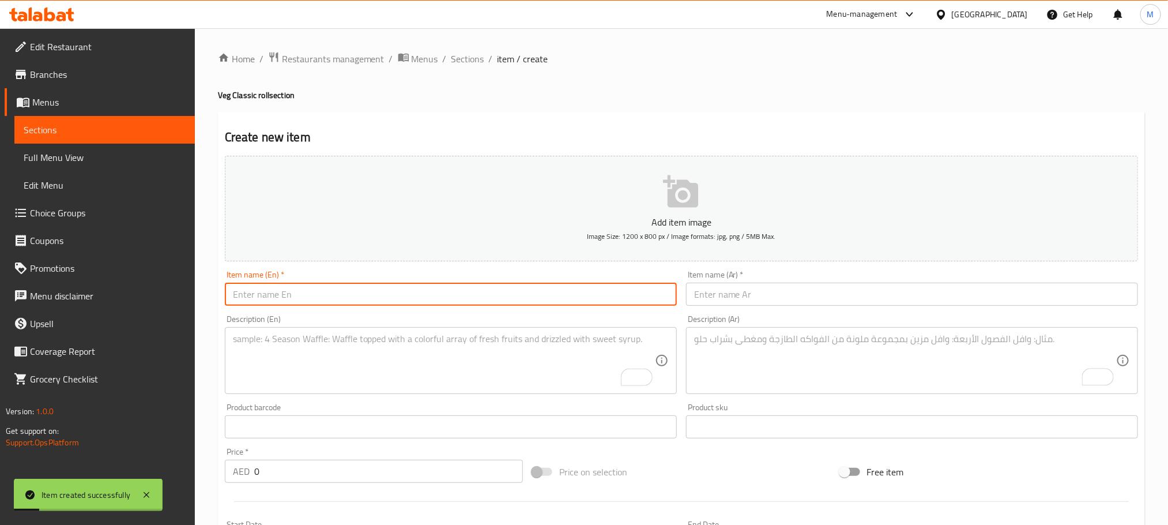
paste input "Paneer Tikka Roll"
type input "Paneer Tikka Roll"
